Goal: Task Accomplishment & Management: Use online tool/utility

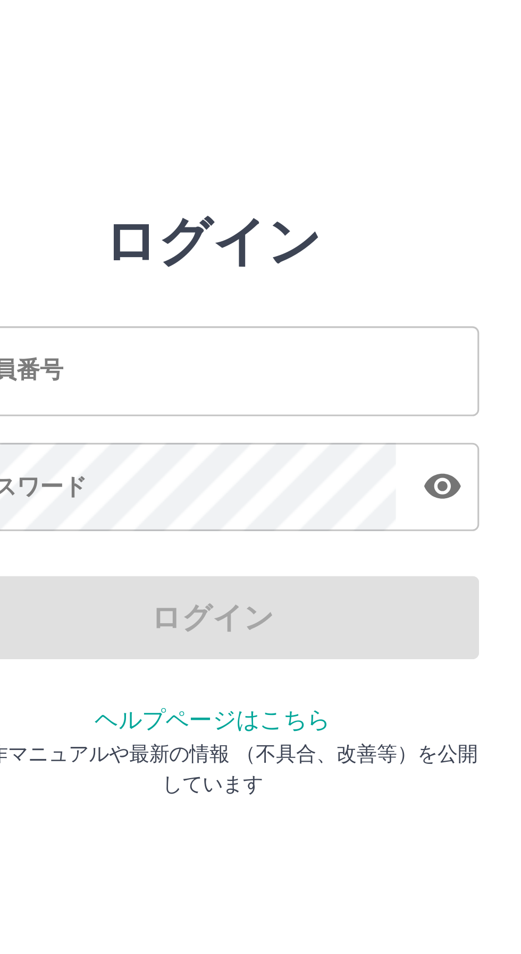
click at [252, 122] on input "社員番号" at bounding box center [260, 118] width 170 height 28
type input "*******"
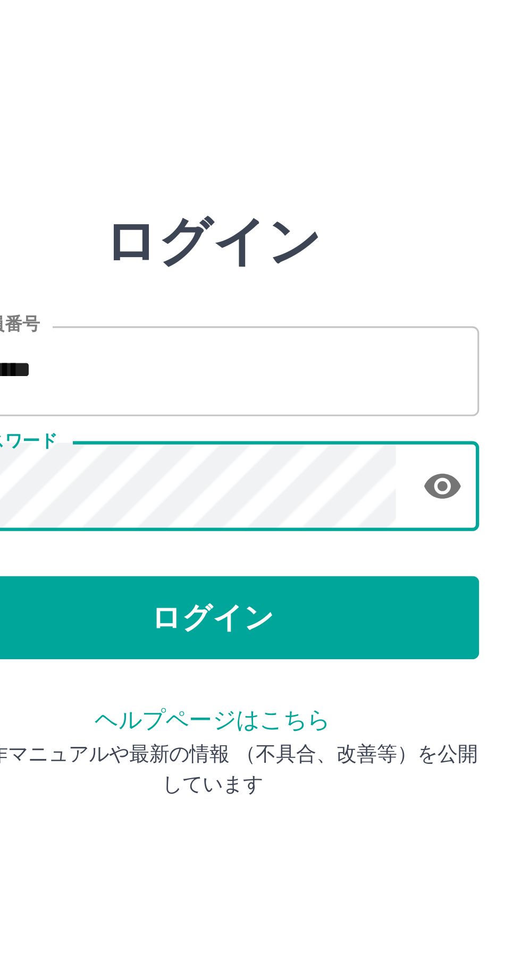
click at [261, 198] on button "ログイン" at bounding box center [260, 197] width 170 height 27
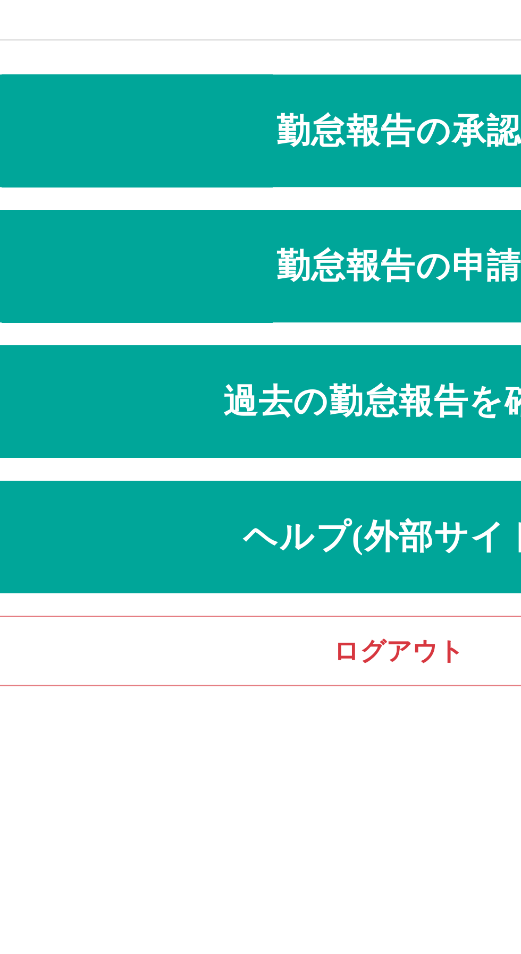
click at [253, 65] on link "勤怠報告の承認" at bounding box center [261, 60] width 504 height 43
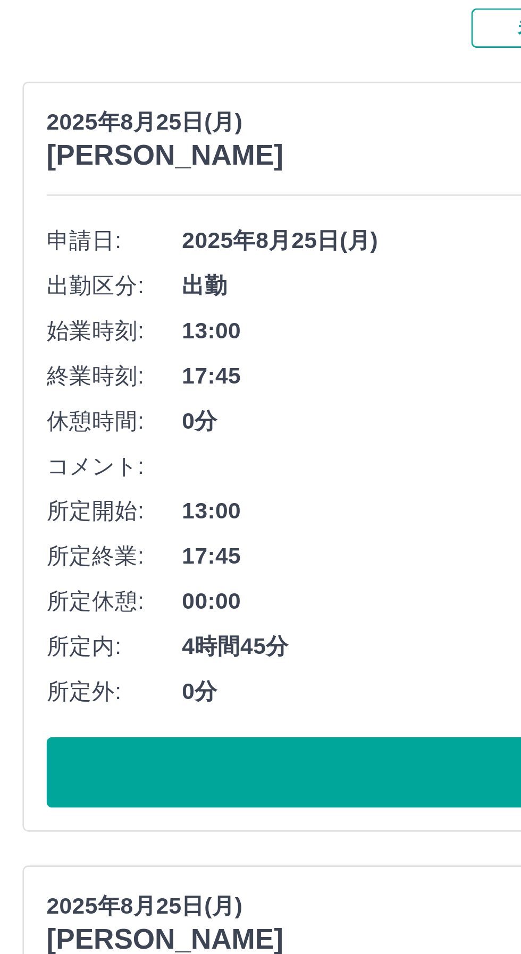
click at [148, 394] on button "承認する" at bounding box center [261, 385] width 486 height 27
click at [143, 388] on button "承認する" at bounding box center [261, 385] width 486 height 27
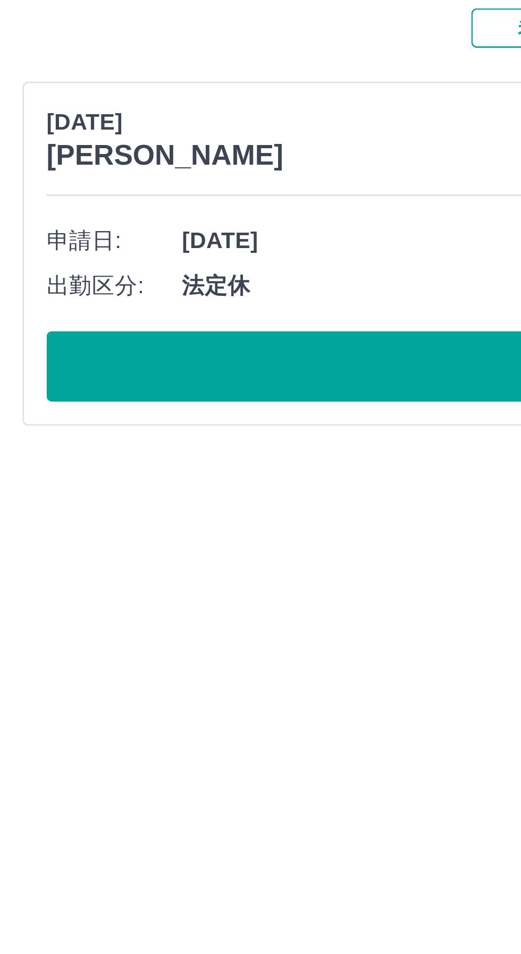
click at [147, 237] on button "承認する" at bounding box center [261, 232] width 486 height 27
